Goal: Check status: Check status

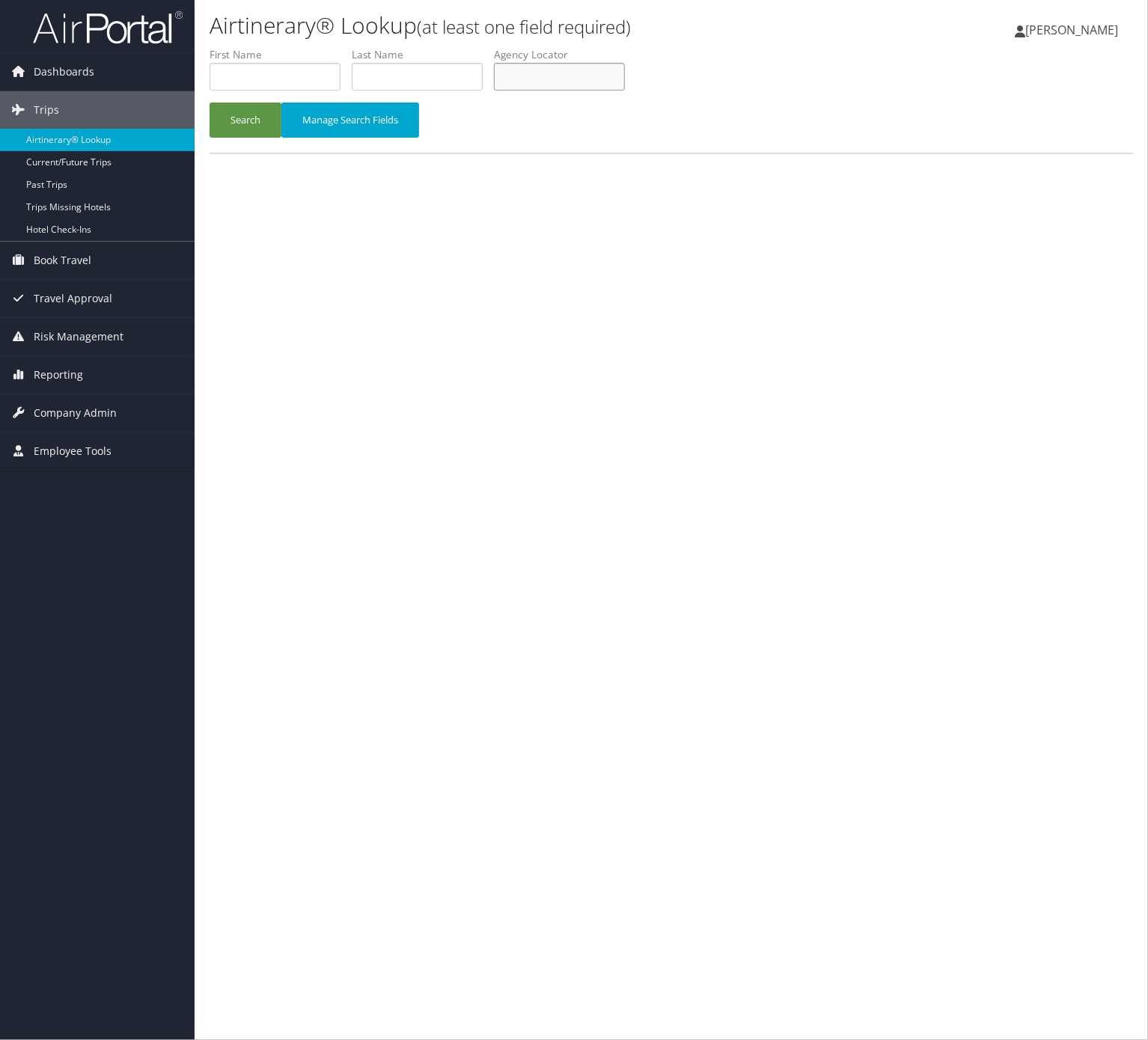
click at [577, 68] on input "text" at bounding box center [559, 77] width 131 height 28
paste input "HSFQGC"
type input "HSFQGC"
click at [252, 122] on button "Search" at bounding box center [246, 119] width 72 height 35
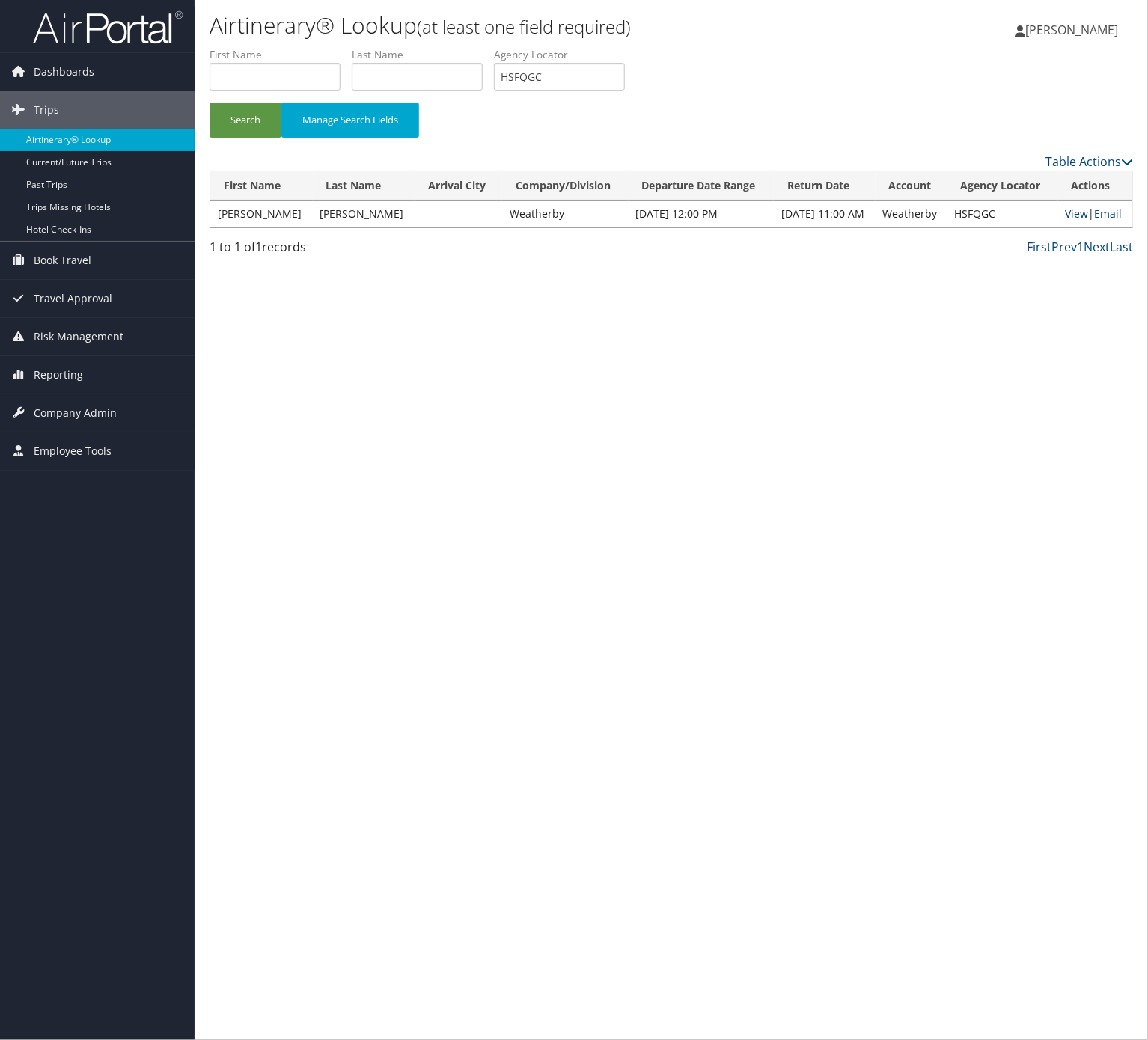
click at [1071, 214] on link "View" at bounding box center [1077, 213] width 23 height 14
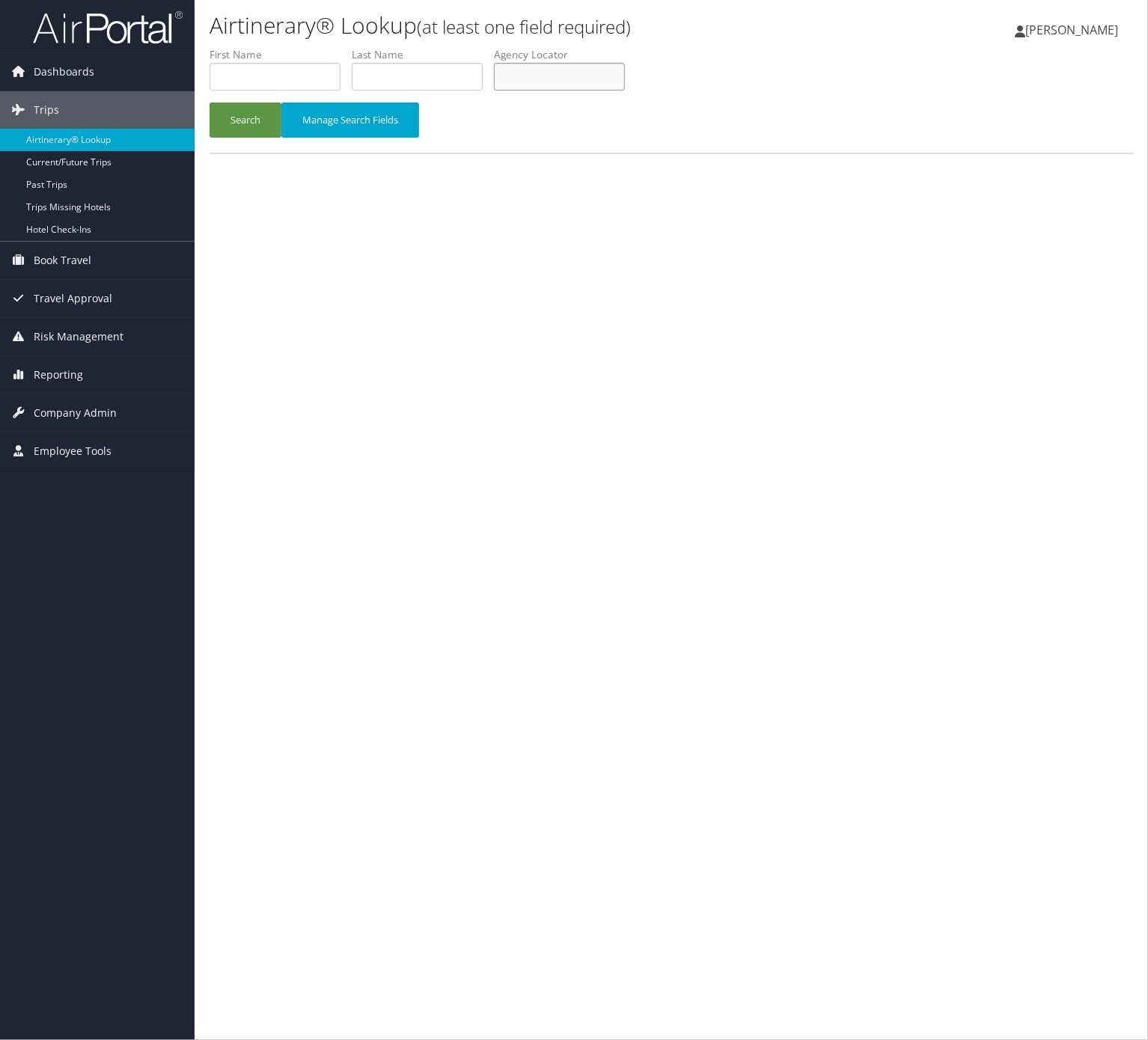
click at [625, 73] on input "text" at bounding box center [559, 77] width 131 height 28
paste input "QQQJQS"
click at [257, 102] on button "Search" at bounding box center [246, 119] width 72 height 35
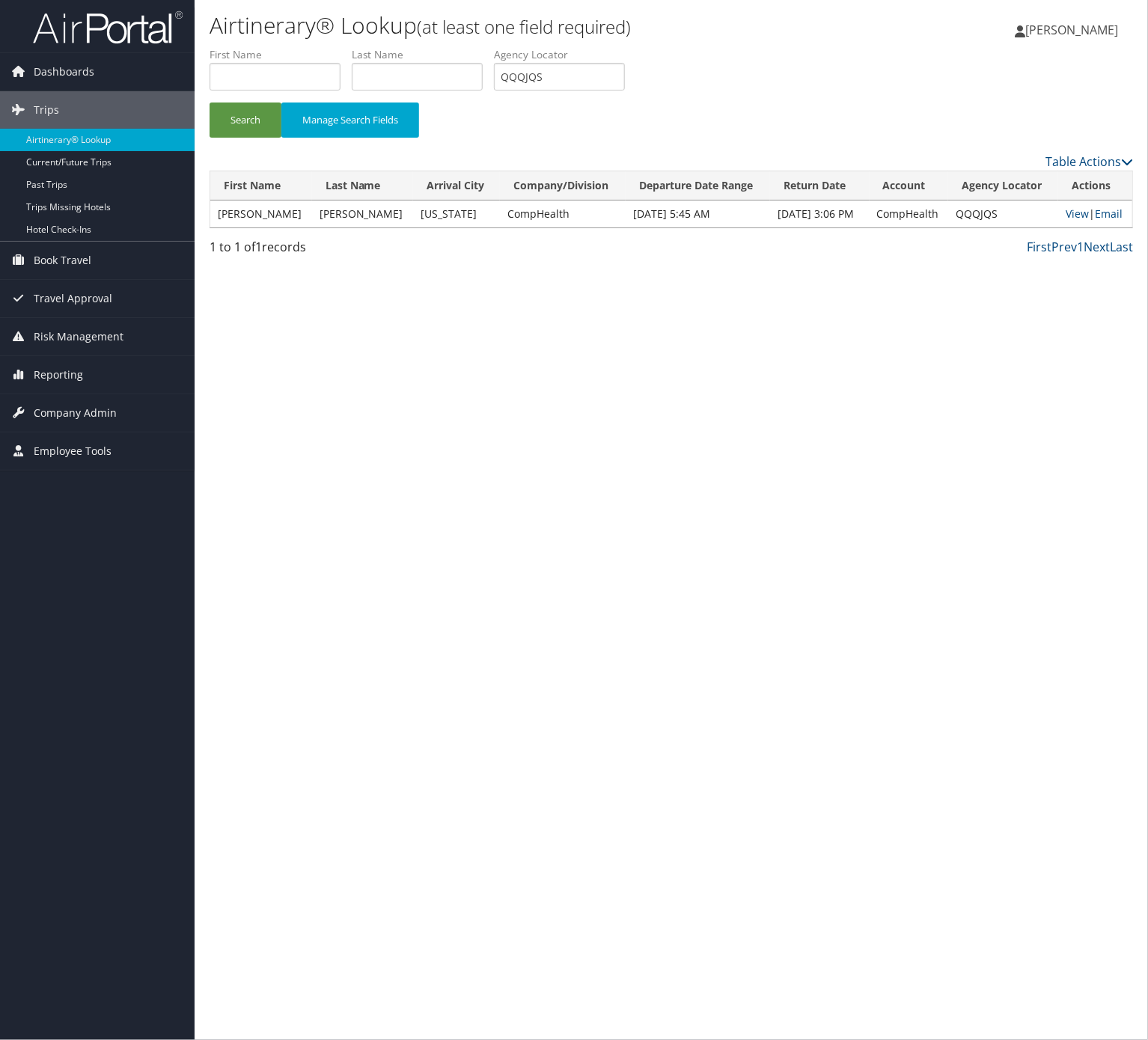
click at [575, 49] on label "Agency Locator" at bounding box center [565, 55] width 142 height 15
click at [579, 59] on label "Agency Locator" at bounding box center [565, 55] width 142 height 15
click at [579, 74] on input "QQQJQS" at bounding box center [559, 77] width 131 height 28
paste input "IAQVPG"
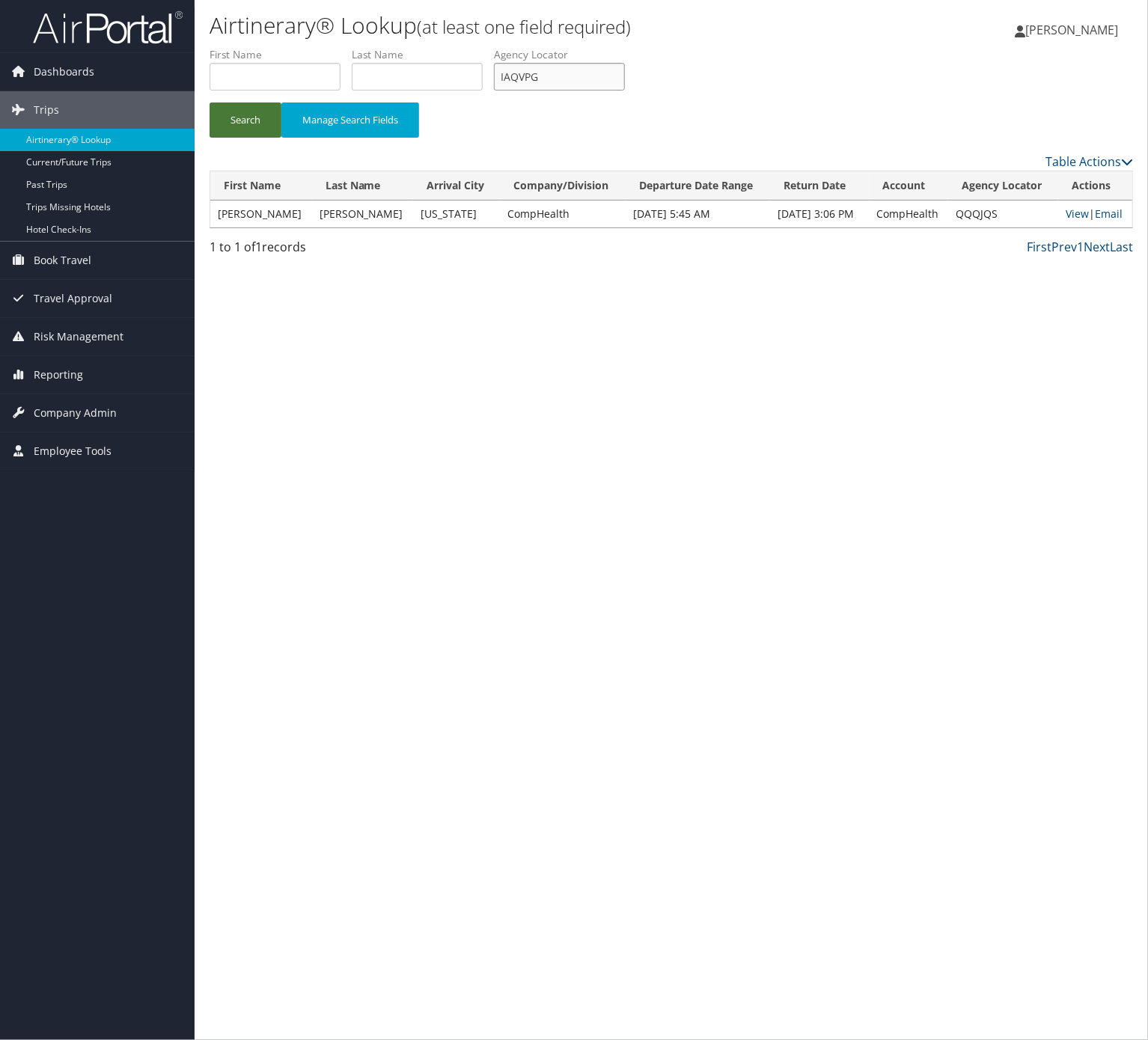
type input "IAQVPG"
click at [242, 124] on button "Search" at bounding box center [246, 119] width 72 height 35
click at [1109, 219] on link "Email" at bounding box center [1122, 213] width 28 height 14
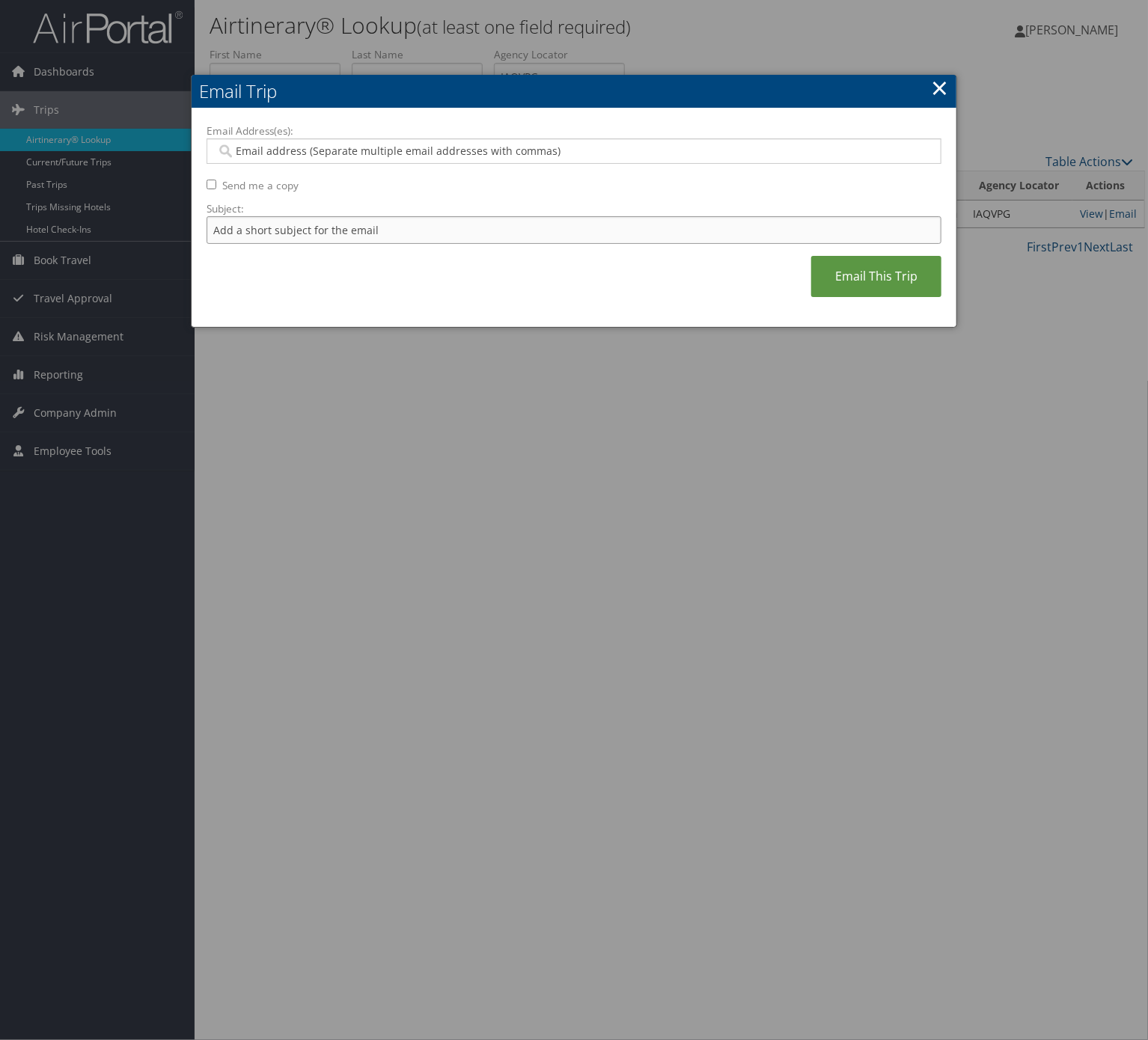
click at [376, 237] on input "Subject:" at bounding box center [574, 230] width 735 height 28
type input "Itinerary Change. Please see notes in TR-733167"
click at [426, 227] on input "Itinerary Change. Please see notes in TR-733167" at bounding box center [574, 230] width 735 height 28
click at [932, 85] on link "×" at bounding box center [939, 88] width 17 height 30
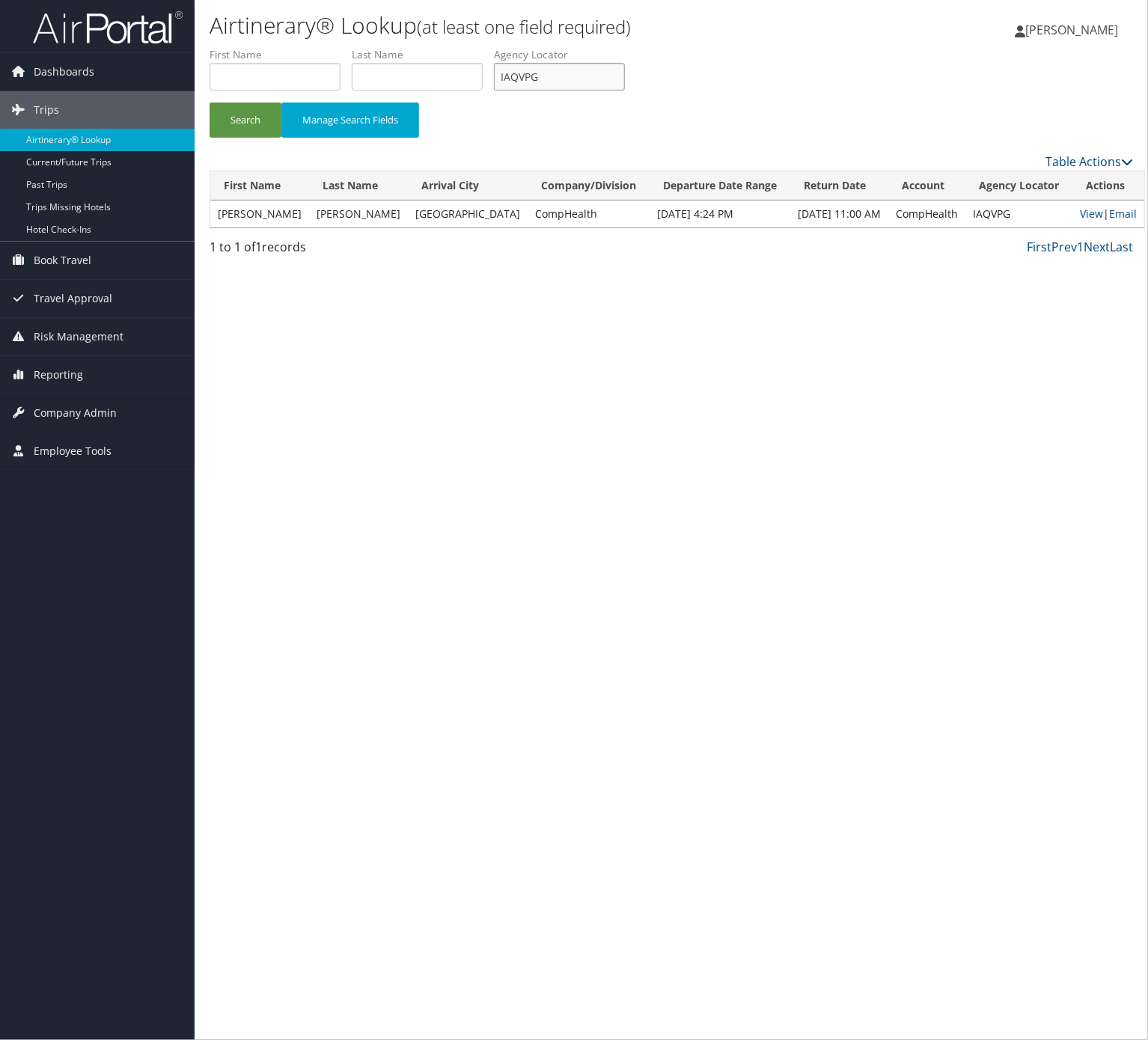
click at [585, 71] on input "IAQVPG" at bounding box center [559, 77] width 131 height 28
paste input "NSGNPQ"
type input "NSGNPQ"
click at [210, 102] on button "Search" at bounding box center [246, 119] width 72 height 35
